Goal: Task Accomplishment & Management: Complete application form

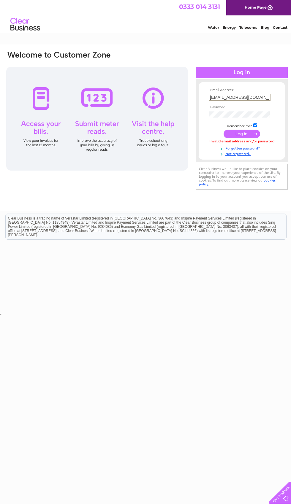
click at [256, 100] on input "[EMAIL_ADDRESS][DOMAIN_NAME]" at bounding box center [239, 97] width 62 height 7
click at [243, 156] on div "Email Address: Slo3@icloud.com Password: Forgotten password?" at bounding box center [241, 120] width 92 height 83
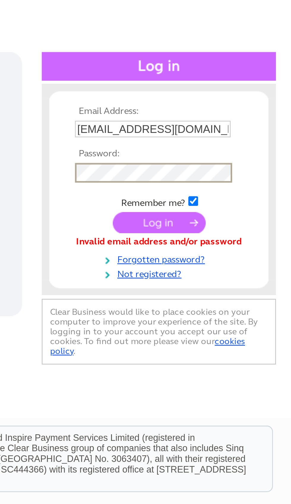
click at [221, 130] on input "submit" at bounding box center [239, 134] width 36 height 8
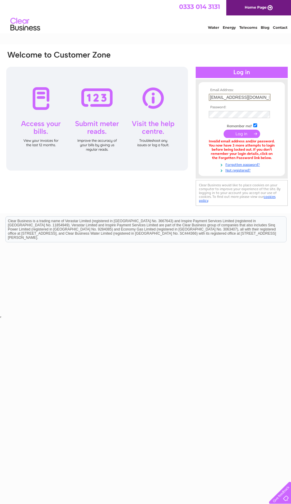
click at [257, 125] on input "checkbox" at bounding box center [255, 125] width 4 height 4
checkbox input "false"
click at [246, 131] on input "submit" at bounding box center [241, 133] width 36 height 8
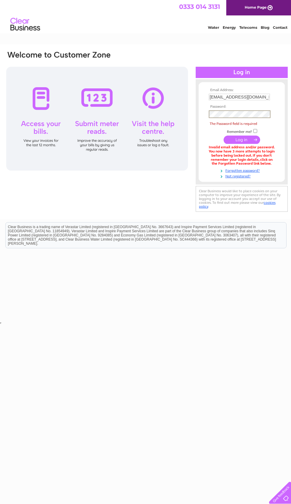
click at [215, 177] on link "Not registered?" at bounding box center [241, 176] width 67 height 6
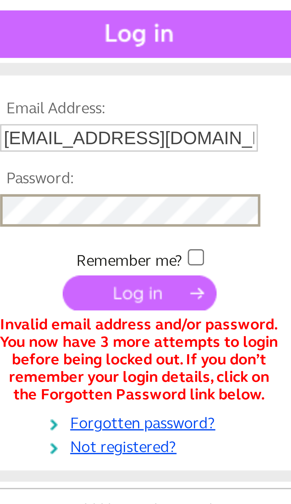
click at [223, 130] on input "submit" at bounding box center [241, 134] width 36 height 8
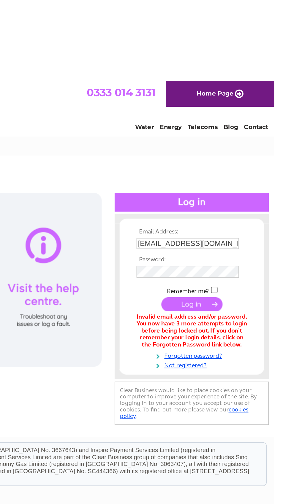
scroll to position [0, 3]
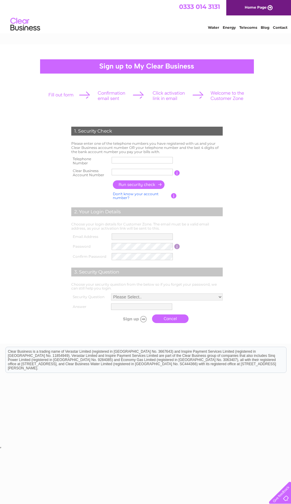
click at [28, 31] on img at bounding box center [25, 24] width 30 height 18
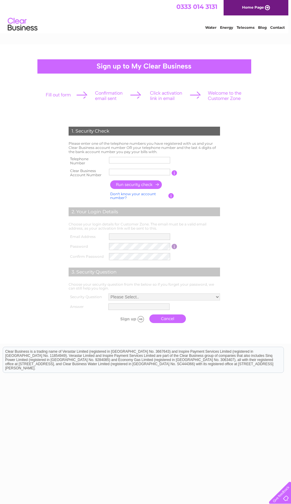
click at [237, 360] on div "Clear Business is a trading name of Verastar Limited (registered in [GEOGRAPHIC…" at bounding box center [143, 359] width 280 height 25
click at [212, 338] on div at bounding box center [144, 332] width 180 height 12
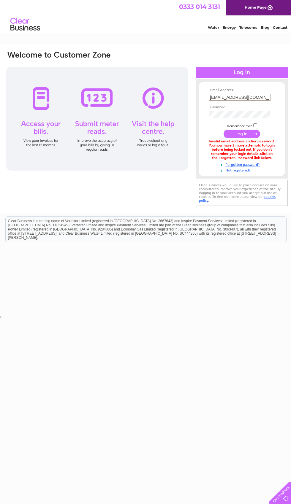
scroll to position [0, 3]
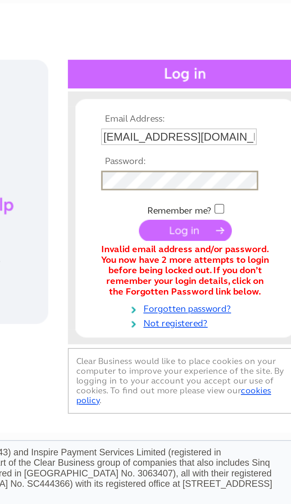
click at [34, 50] on div "Email Address: [EMAIL_ADDRESS][DOMAIN_NAME] Password:" at bounding box center [144, 128] width 282 height 157
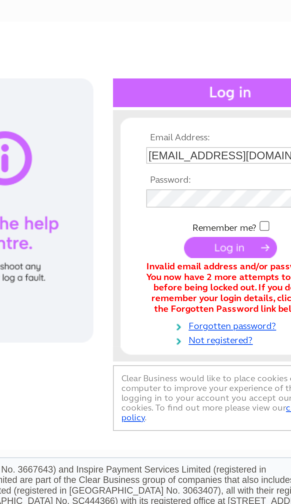
scroll to position [0, 0]
